Goal: Task Accomplishment & Management: Complete application form

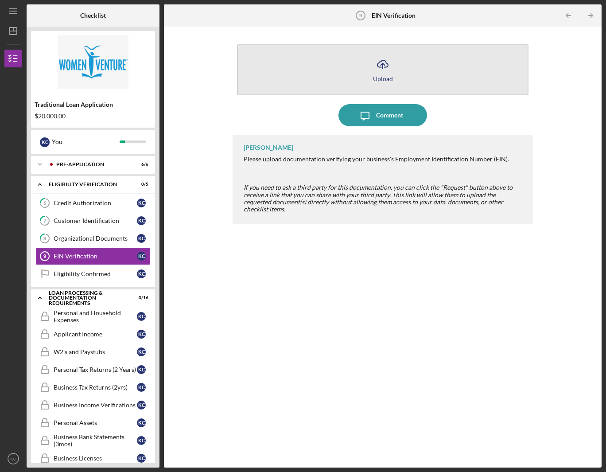
click at [379, 68] on icon "Icon/Upload" at bounding box center [383, 64] width 22 height 22
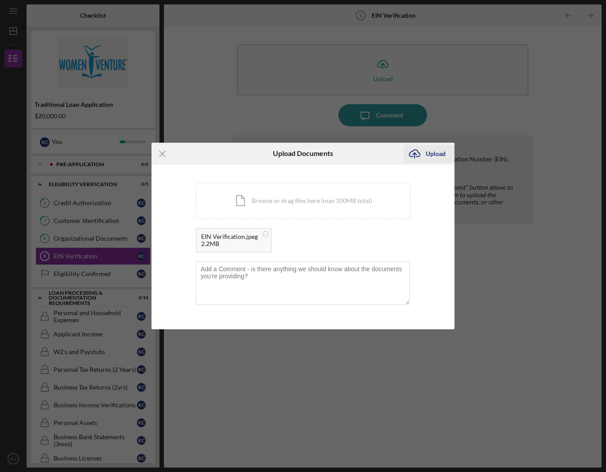
click at [438, 152] on div "Upload" at bounding box center [436, 154] width 20 height 18
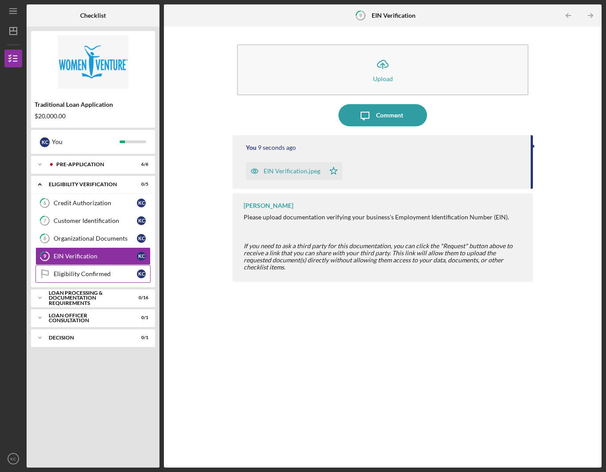
click at [86, 278] on link "Eligibility Confirmed Eligibility Confirmed K C" at bounding box center [92, 274] width 115 height 18
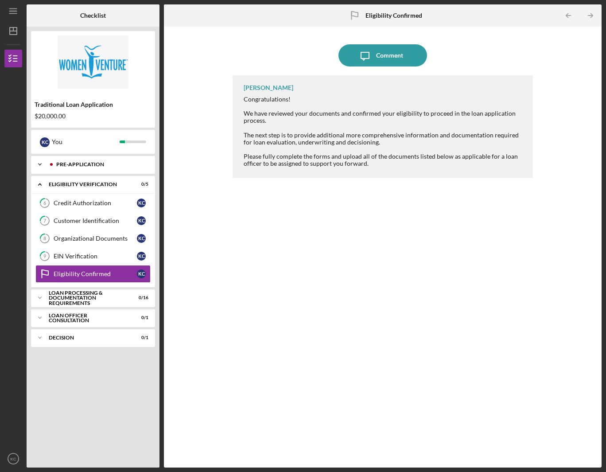
click at [39, 167] on icon "Icon/Expander" at bounding box center [40, 165] width 18 height 18
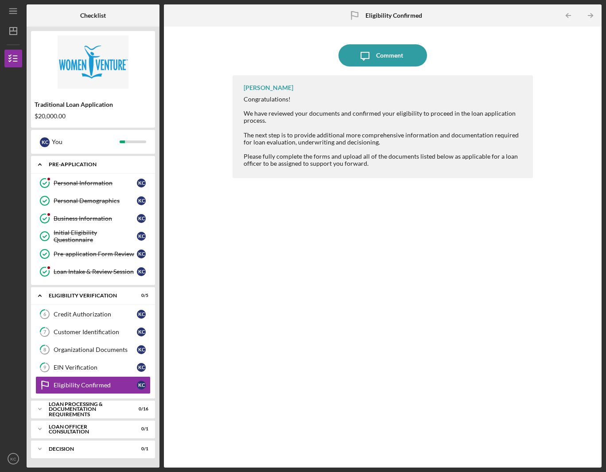
click at [42, 166] on icon "Icon/Expander" at bounding box center [40, 165] width 18 height 18
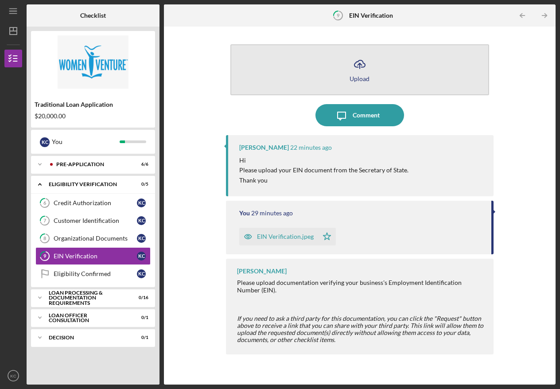
click at [361, 73] on icon "Icon/Upload" at bounding box center [360, 64] width 22 height 22
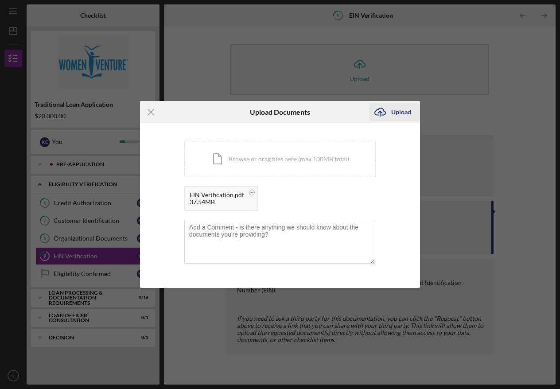
click at [402, 110] on div "Upload" at bounding box center [401, 112] width 20 height 18
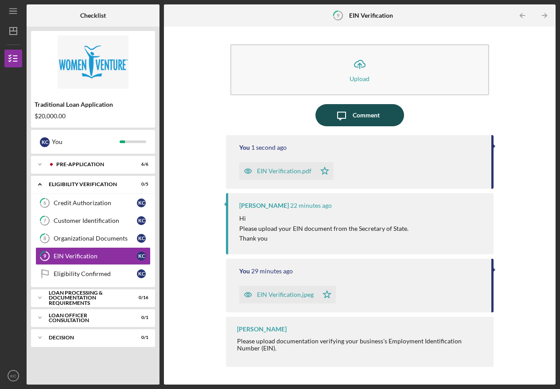
click at [363, 119] on div "Comment" at bounding box center [366, 115] width 27 height 22
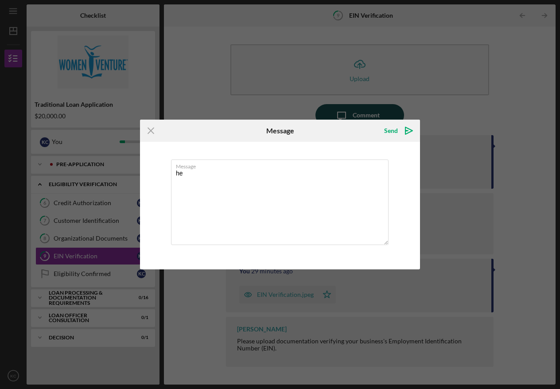
type textarea "h"
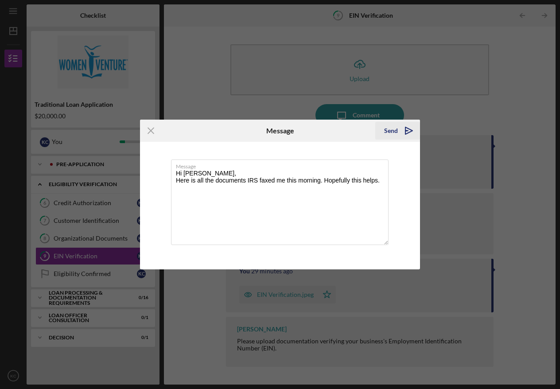
type textarea "Hi [PERSON_NAME], Here is all the documents IRS faxed me this morning. Hopefull…"
click at [411, 131] on icon "Icon/icon-invite-send" at bounding box center [409, 131] width 22 height 22
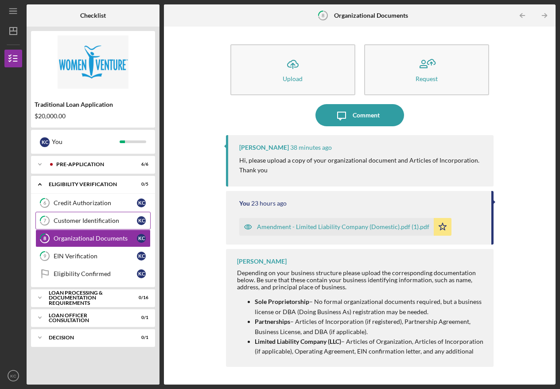
click at [77, 221] on div "Customer Identification" at bounding box center [95, 220] width 83 height 7
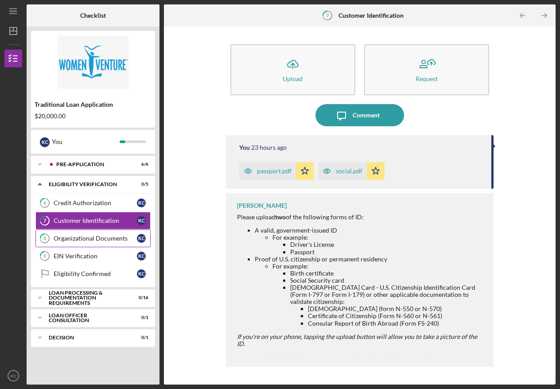
click at [73, 238] on div "Organizational Documents" at bounding box center [95, 238] width 83 height 7
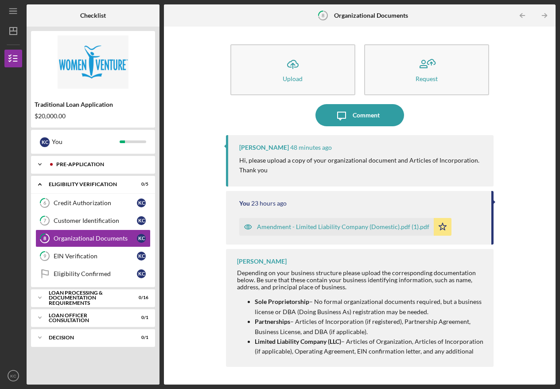
click at [40, 164] on icon "Icon/Expander" at bounding box center [40, 165] width 18 height 18
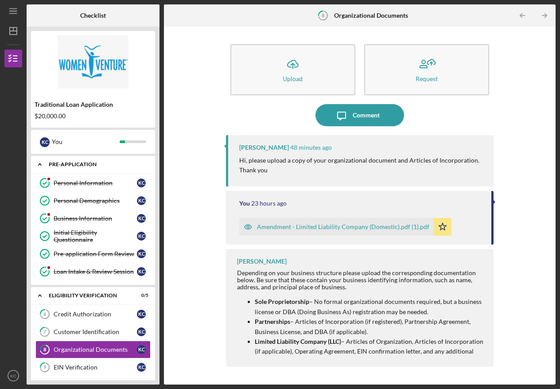
click at [40, 164] on icon "Icon/Expander" at bounding box center [40, 165] width 18 height 18
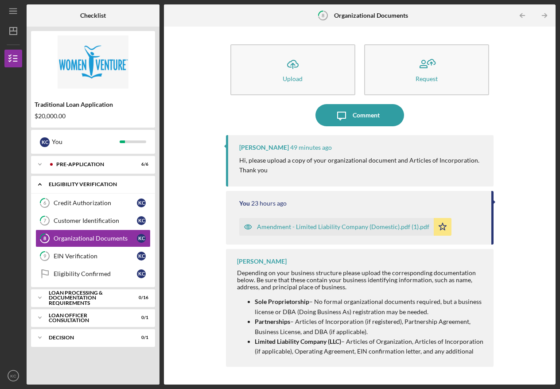
click at [98, 188] on div "Icon/Expander Eligibility Verification 0 / 5" at bounding box center [93, 184] width 124 height 18
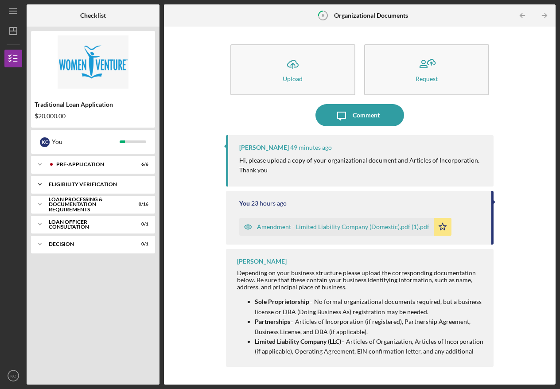
click at [98, 188] on div "Icon/Expander Eligibility Verification 0 / 5" at bounding box center [93, 184] width 124 height 18
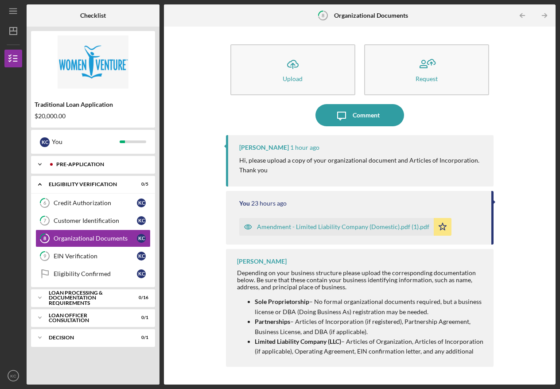
click at [61, 167] on div "Pre-Application" at bounding box center [100, 164] width 88 height 5
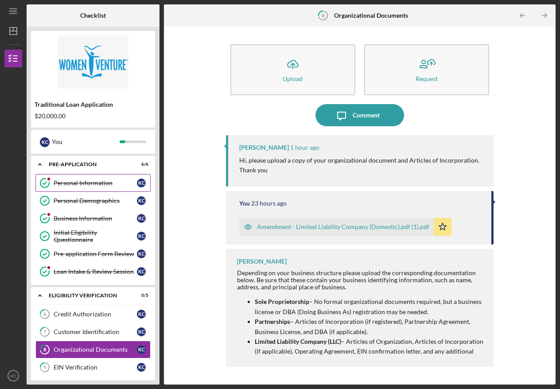
click at [88, 185] on div "Personal Information" at bounding box center [95, 182] width 83 height 7
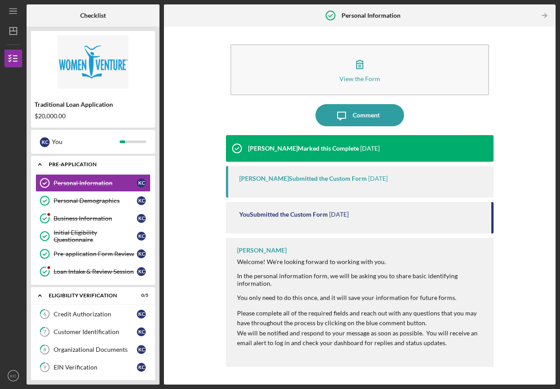
click at [102, 164] on div "Pre-Application" at bounding box center [96, 164] width 95 height 5
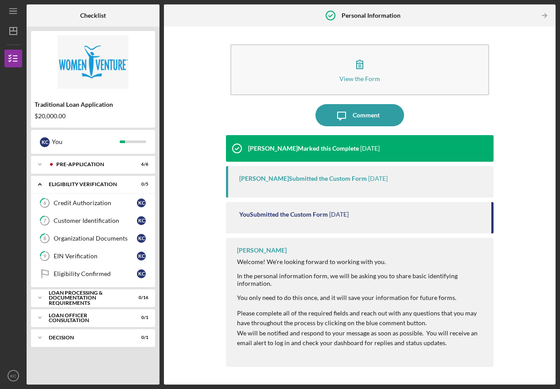
click at [267, 183] on div "[PERSON_NAME] Submitted the Custom Form [DATE]" at bounding box center [360, 181] width 268 height 31
click at [274, 212] on div "You Submitted the Custom Form" at bounding box center [283, 214] width 89 height 7
click at [110, 220] on div "Customer Identification" at bounding box center [95, 220] width 83 height 7
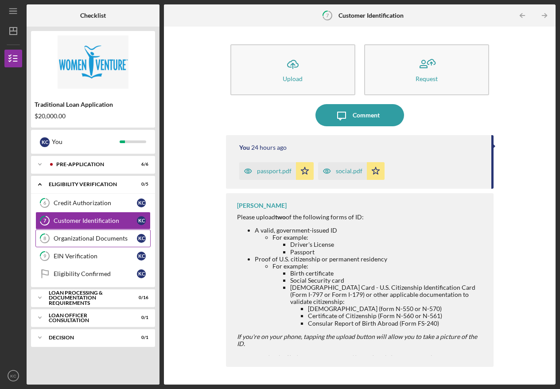
click at [115, 237] on div "Organizational Documents" at bounding box center [95, 238] width 83 height 7
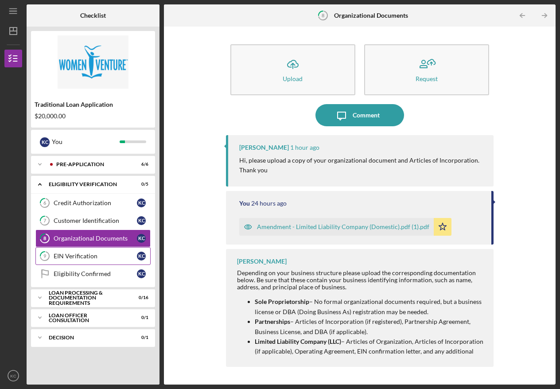
click at [117, 261] on link "9 EIN Verification K C" at bounding box center [92, 256] width 115 height 18
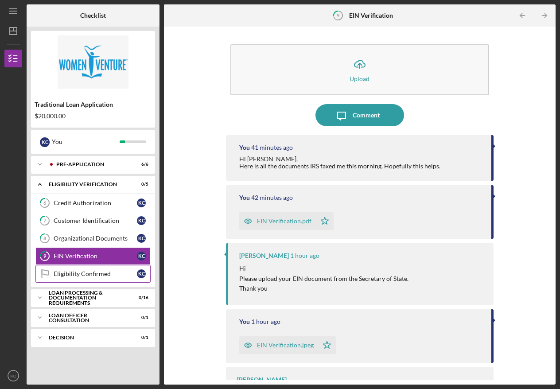
click at [115, 278] on link "Eligibility Confirmed Eligibility Confirmed K C" at bounding box center [92, 274] width 115 height 18
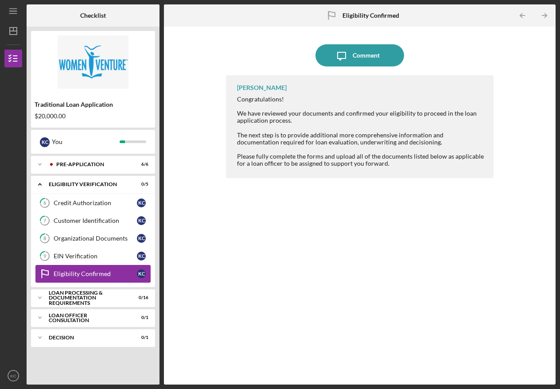
click at [113, 274] on div "Eligibility Confirmed" at bounding box center [95, 273] width 83 height 7
click at [105, 296] on div "Loan Processing & Documentation Requirements" at bounding box center [96, 298] width 95 height 10
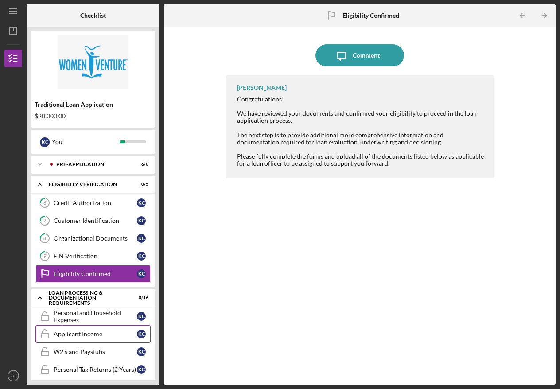
click at [102, 333] on div "Applicant Income" at bounding box center [95, 334] width 83 height 7
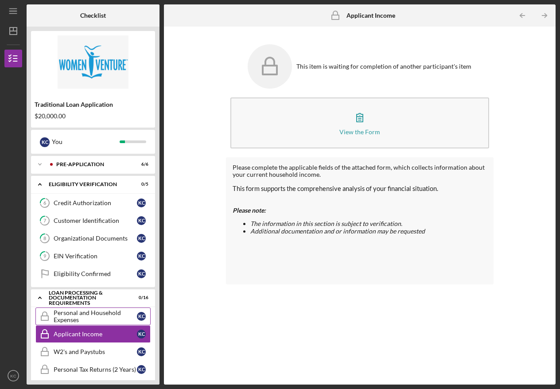
click at [100, 317] on div "Personal and Household Expenses" at bounding box center [95, 316] width 83 height 14
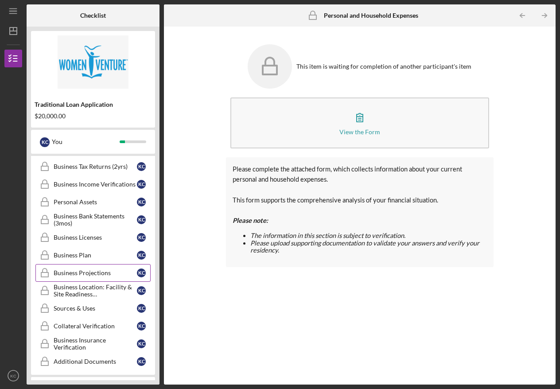
scroll to position [260, 0]
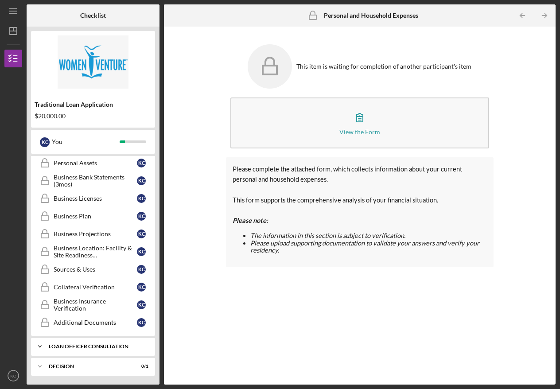
click at [95, 355] on div "Icon/Expander Loan Officer Consultation 0 / 1" at bounding box center [93, 347] width 124 height 18
click at [91, 345] on div "Icon/Expander Loan Officer Consultation 0 / 1" at bounding box center [93, 348] width 124 height 18
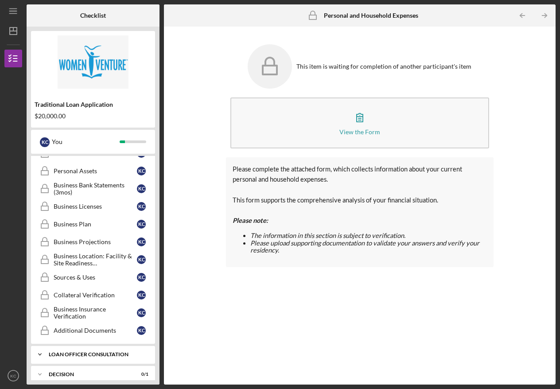
click at [91, 345] on div "Icon/Expander Pre-Application 6 / 6 Icon/Expander Eligibility Verification 0 / …" at bounding box center [93, 268] width 124 height 224
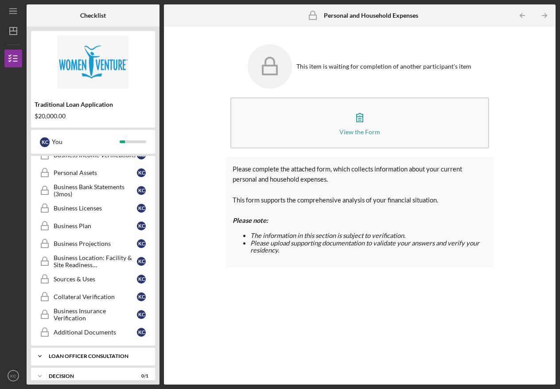
scroll to position [248, 0]
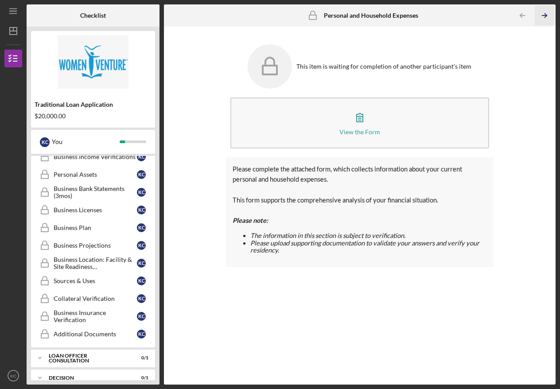
click at [543, 16] on line "button" at bounding box center [544, 16] width 4 height 0
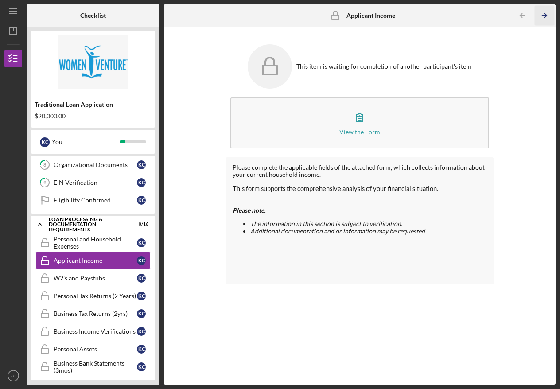
scroll to position [66, 0]
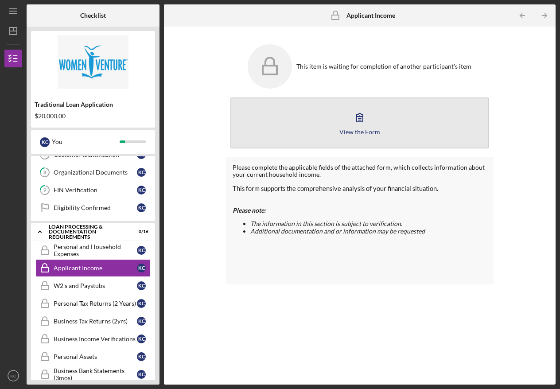
click at [362, 118] on icon "button" at bounding box center [360, 117] width 22 height 22
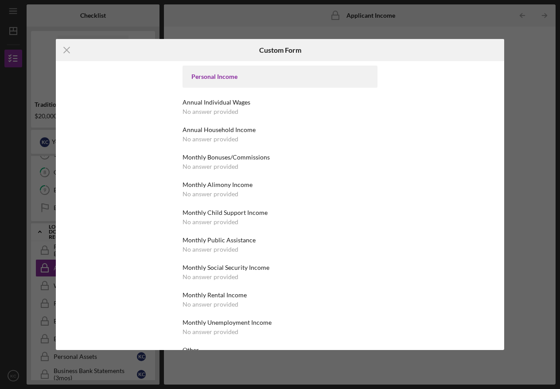
click at [281, 80] on div "Personal Income" at bounding box center [280, 77] width 195 height 22
click at [196, 76] on div "Personal Income" at bounding box center [279, 76] width 177 height 7
drag, startPoint x: 221, startPoint y: 75, endPoint x: 253, endPoint y: 77, distance: 31.5
click at [248, 77] on div "Personal Income" at bounding box center [279, 76] width 177 height 7
click at [253, 77] on div "Personal Income" at bounding box center [279, 76] width 177 height 7
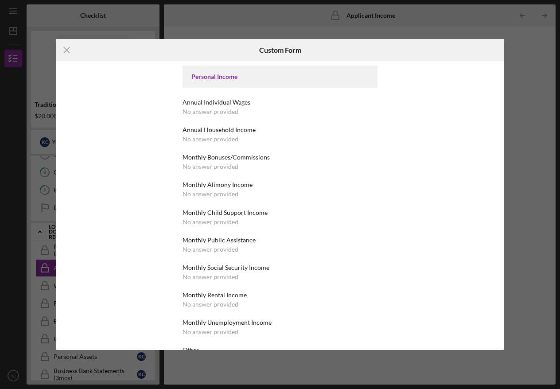
drag, startPoint x: 38, startPoint y: 24, endPoint x: 44, endPoint y: 26, distance: 7.0
click at [38, 24] on div "Icon/Menu Close Custom Form Personal Income Annual Individual Wages No answer p…" at bounding box center [280, 194] width 560 height 389
click at [65, 49] on icon "Icon/Menu Close" at bounding box center [67, 50] width 22 height 22
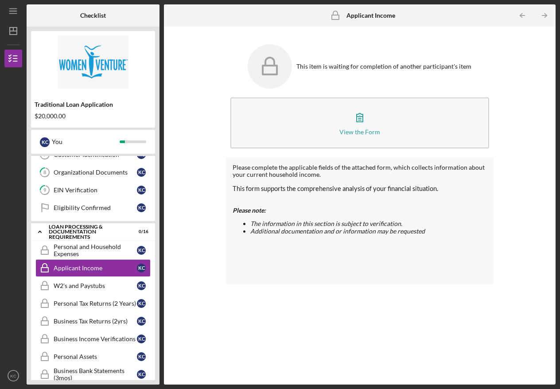
drag, startPoint x: 536, startPoint y: 13, endPoint x: 515, endPoint y: 15, distance: 20.5
click at [535, 13] on icon "Icon/Table Pagination Arrow" at bounding box center [545, 16] width 20 height 20
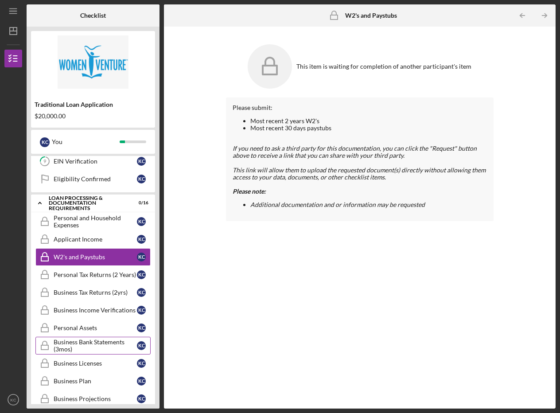
scroll to position [102, 0]
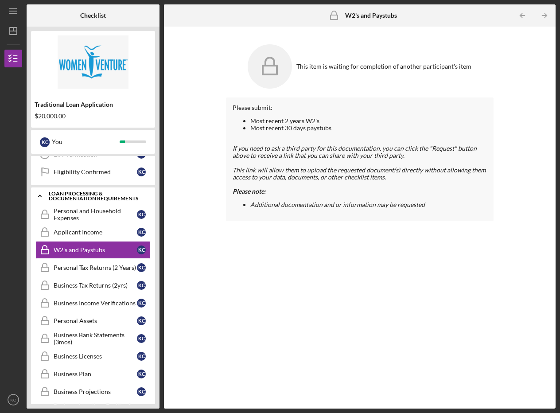
click at [39, 200] on icon "Icon/Expander" at bounding box center [40, 196] width 18 height 18
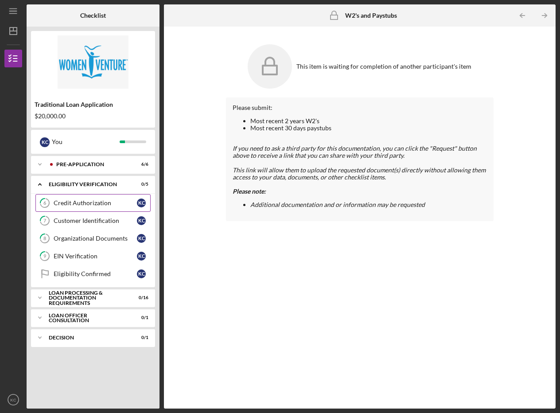
click at [60, 205] on div "Credit Authorization" at bounding box center [95, 202] width 83 height 7
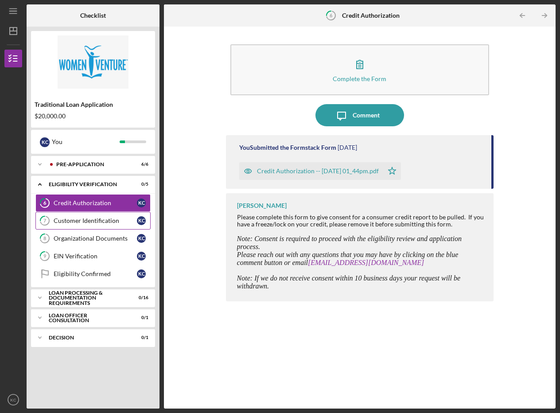
click at [66, 225] on link "7 Customer Identification K C" at bounding box center [92, 221] width 115 height 18
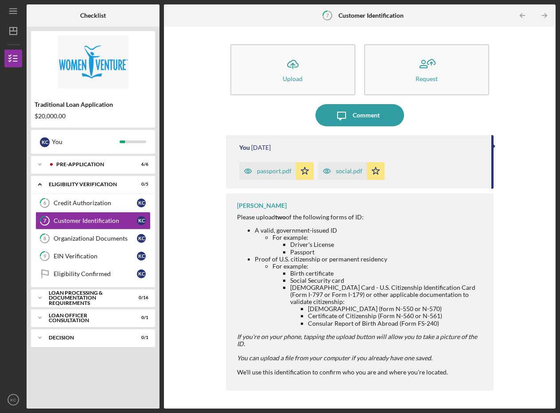
drag, startPoint x: 79, startPoint y: 190, endPoint x: 76, endPoint y: 194, distance: 4.8
click at [79, 191] on div "Icon/Expander Eligibility Verification 0 / 5" at bounding box center [93, 184] width 124 height 18
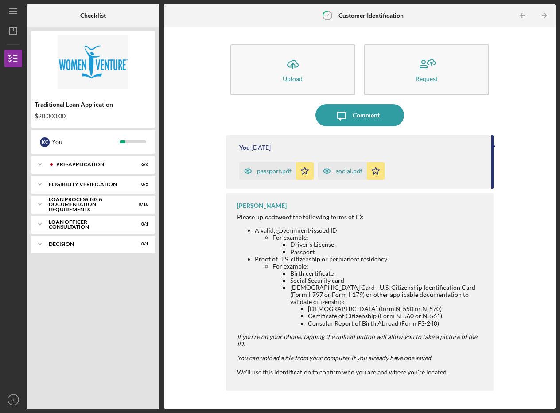
click at [76, 195] on div "Icon/Expander Pre-Application 6 / 6 Icon/Expander Eligibility Verification 0 / …" at bounding box center [93, 280] width 124 height 248
click at [75, 188] on div "Icon/Expander Eligibility Verification 0 / 5" at bounding box center [93, 184] width 124 height 18
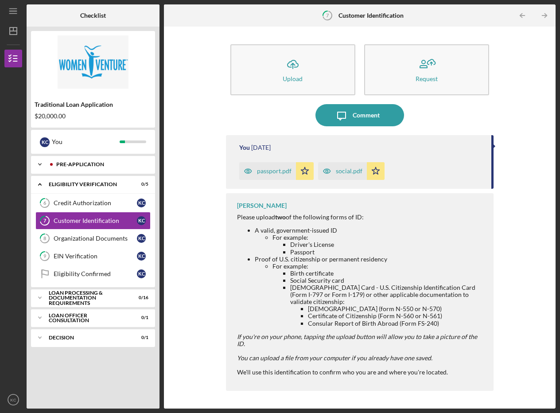
click at [39, 168] on icon "Icon/Expander" at bounding box center [40, 165] width 18 height 18
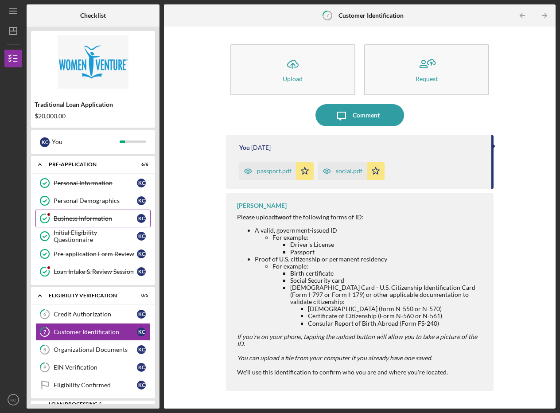
click at [47, 222] on circle at bounding box center [44, 218] width 9 height 9
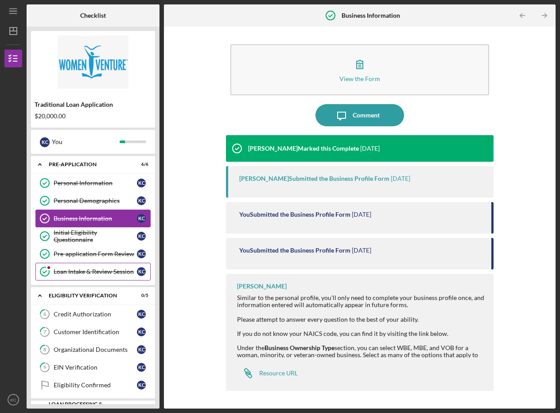
click at [87, 273] on div "Loan Intake & Review Session" at bounding box center [95, 271] width 83 height 7
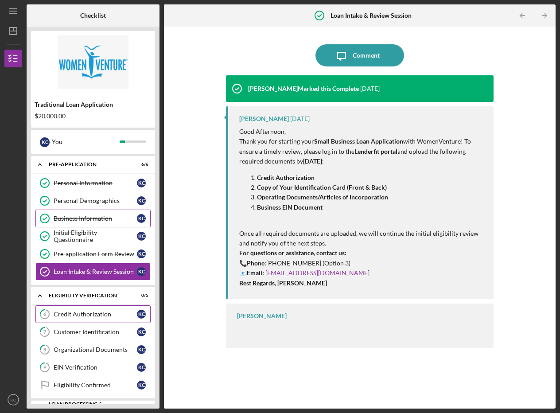
click at [90, 320] on link "6 Credit Authorization K C" at bounding box center [92, 314] width 115 height 18
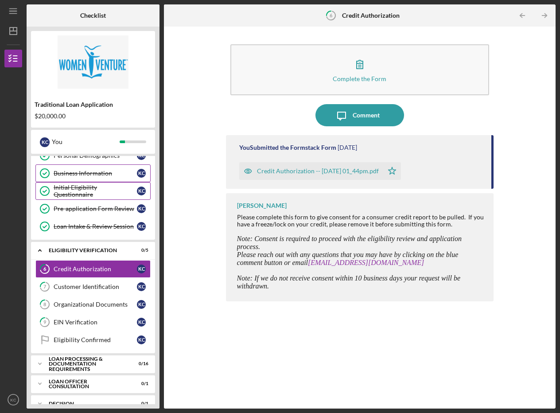
scroll to position [58, 0]
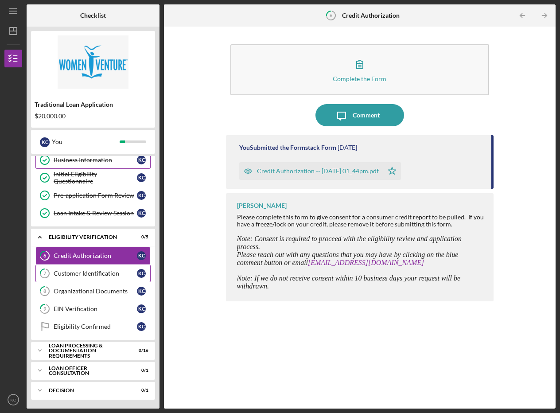
click at [96, 268] on link "7 Customer Identification K C" at bounding box center [92, 274] width 115 height 18
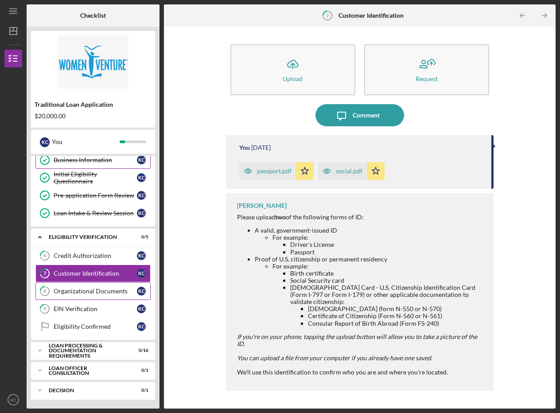
click at [73, 292] on div "Organizational Documents" at bounding box center [95, 291] width 83 height 7
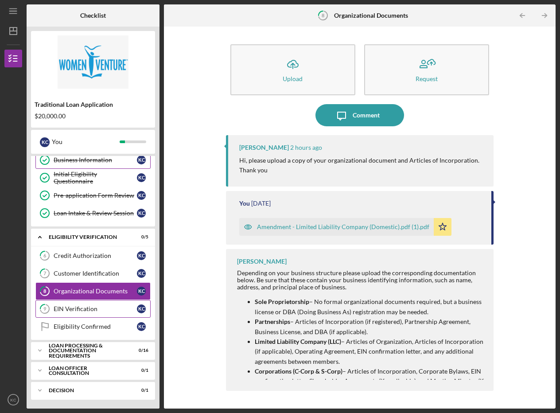
click at [75, 310] on div "EIN Verification" at bounding box center [95, 308] width 83 height 7
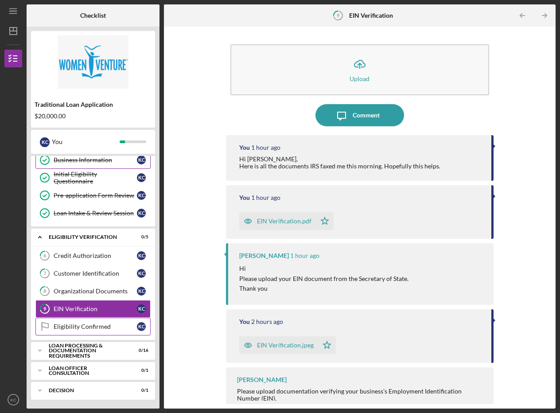
click at [73, 326] on div "Eligibility Confirmed" at bounding box center [95, 326] width 83 height 7
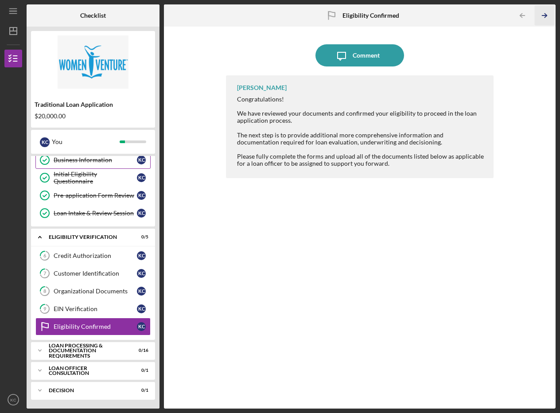
click at [542, 14] on icon "Icon/Table Pagination Arrow" at bounding box center [545, 16] width 20 height 20
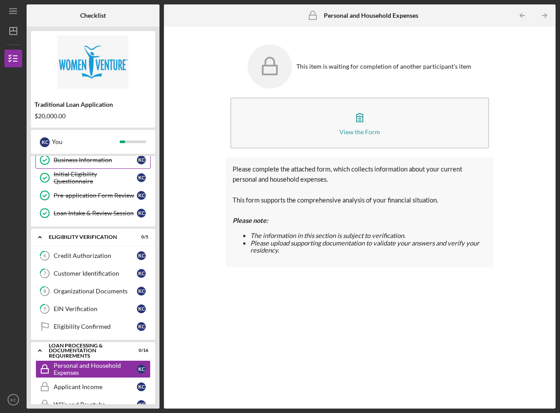
scroll to position [148, 0]
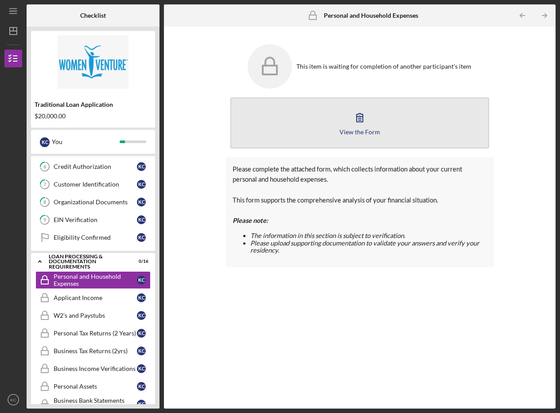
click at [360, 131] on div "View the Form" at bounding box center [359, 132] width 41 height 7
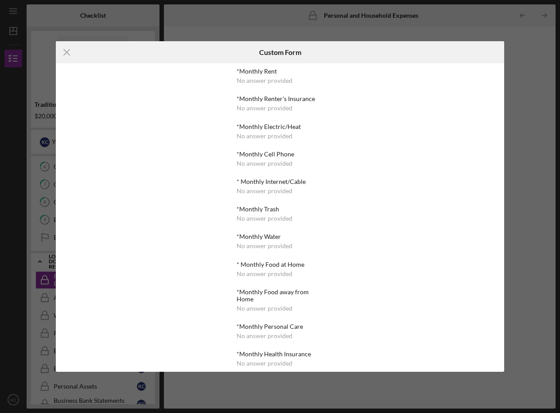
drag, startPoint x: 218, startPoint y: 56, endPoint x: 226, endPoint y: 59, distance: 8.8
click at [220, 57] on div "Custom Form" at bounding box center [279, 52] width 149 height 22
drag, startPoint x: 253, startPoint y: 67, endPoint x: 253, endPoint y: 74, distance: 7.5
click at [253, 68] on div "*Monthly Rent" at bounding box center [280, 71] width 86 height 7
click at [253, 74] on div "*Monthly Rent" at bounding box center [280, 71] width 86 height 7
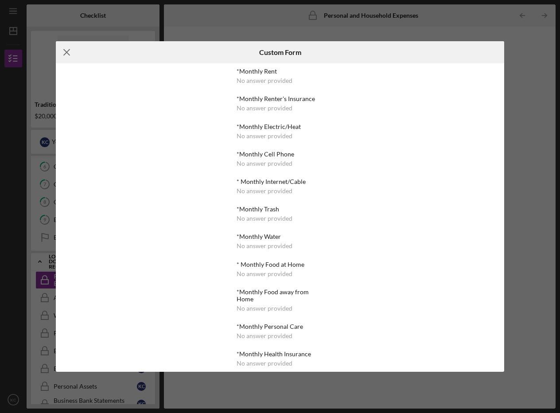
click at [64, 55] on line at bounding box center [67, 53] width 6 height 6
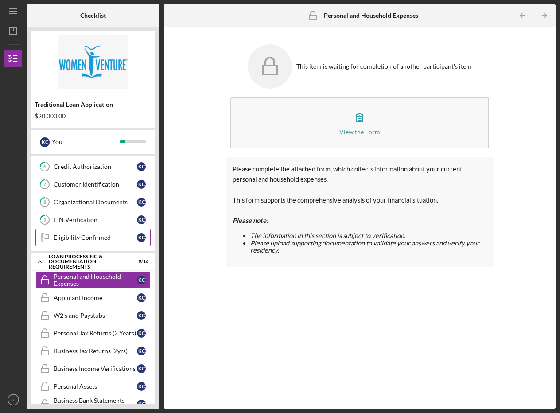
click at [70, 239] on div "Eligibility Confirmed" at bounding box center [95, 237] width 83 height 7
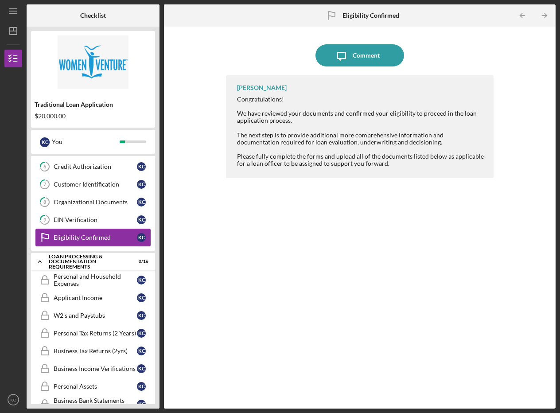
click at [70, 239] on div "Eligibility Confirmed" at bounding box center [95, 237] width 83 height 7
click at [42, 260] on icon "Icon/Expander" at bounding box center [40, 262] width 18 height 18
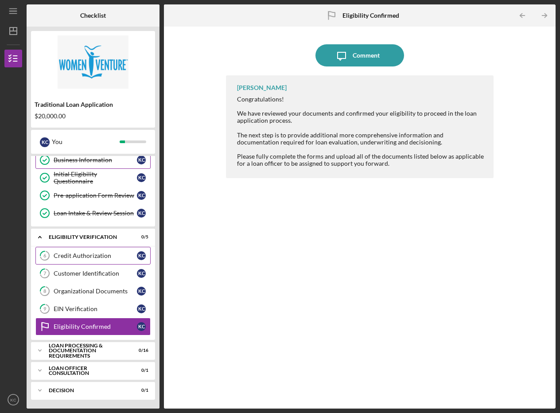
scroll to position [58, 0]
click at [48, 238] on icon "Icon/Expander" at bounding box center [40, 237] width 18 height 18
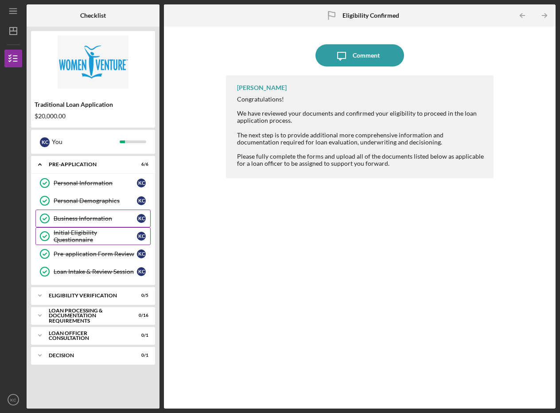
scroll to position [0, 0]
click at [39, 164] on polyline at bounding box center [40, 165] width 3 height 2
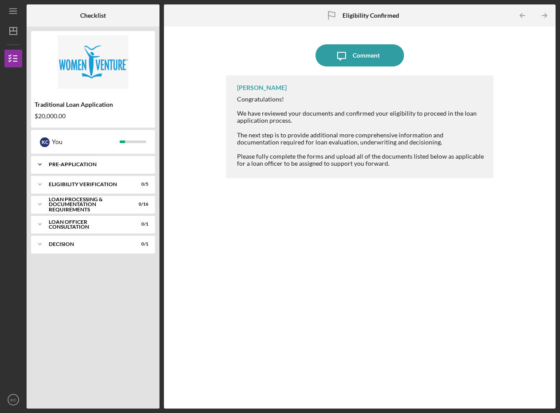
click at [43, 164] on icon "Icon/Expander" at bounding box center [40, 165] width 18 height 18
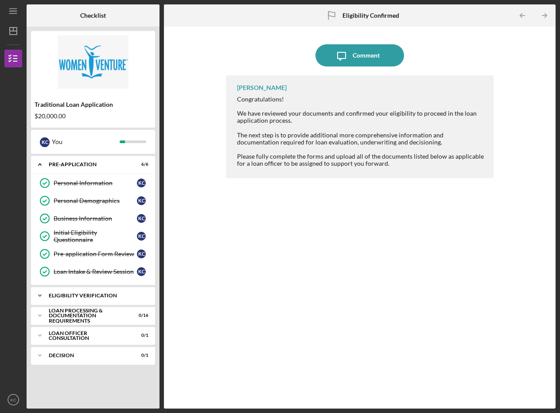
click at [38, 298] on icon "Icon/Expander" at bounding box center [40, 296] width 18 height 18
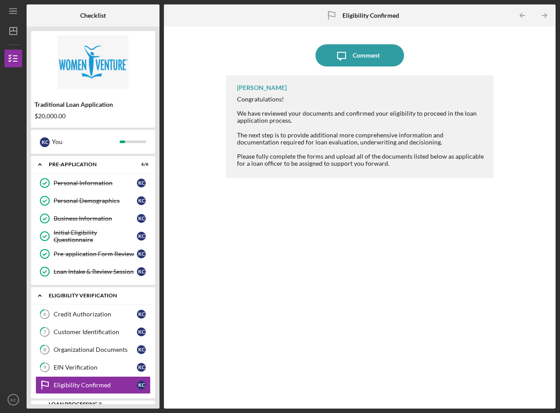
scroll to position [58, 0]
